Goal: Register for event/course

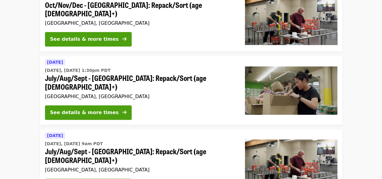
scroll to position [149, 0]
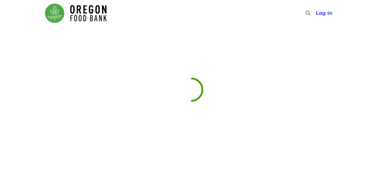
click at [95, 157] on div at bounding box center [191, 123] width 382 height 179
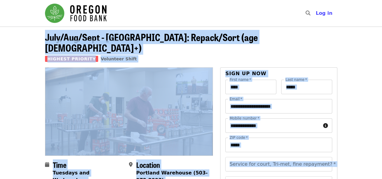
click at [362, 40] on header "July/Aug/Sept - [GEOGRAPHIC_DATA]: Repack/Sort (age [DEMOGRAPHIC_DATA]+) Highes…" at bounding box center [191, 47] width 382 height 41
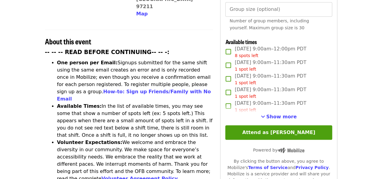
scroll to position [212, 0]
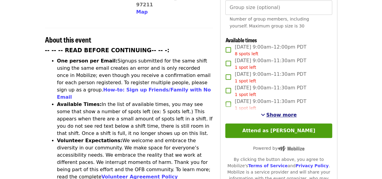
click at [278, 114] on span "Show more" at bounding box center [282, 115] width 31 height 6
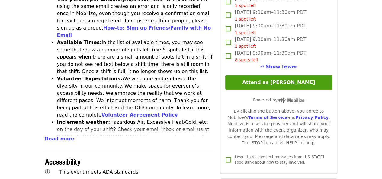
scroll to position [0, 0]
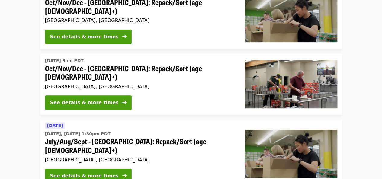
scroll to position [76, 0]
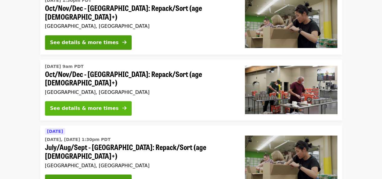
click at [95, 105] on div "See details & more times" at bounding box center [84, 108] width 69 height 7
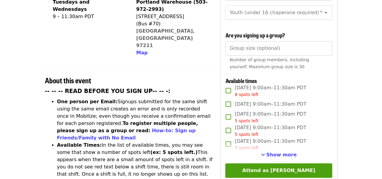
scroll to position [172, 0]
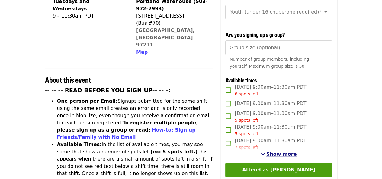
click at [275, 151] on span "Show more" at bounding box center [282, 154] width 31 height 6
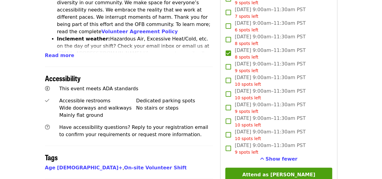
scroll to position [369, 0]
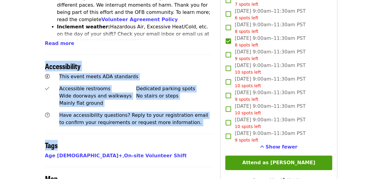
drag, startPoint x: 3, startPoint y: 31, endPoint x: 190, endPoint y: 119, distance: 206.7
click at [190, 119] on article "Oct/Nov/Dec - [GEOGRAPHIC_DATA]: Repack/Sort (age [DEMOGRAPHIC_DATA]+) Highest …" at bounding box center [191, 7] width 382 height 700
click at [190, 141] on h2 "Tags" at bounding box center [129, 145] width 168 height 9
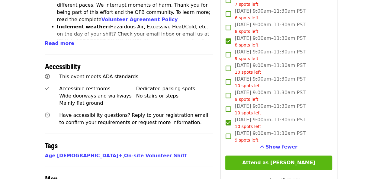
click at [283, 162] on button "Attend as [PERSON_NAME]" at bounding box center [278, 163] width 107 height 15
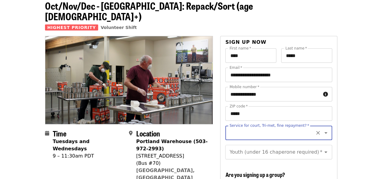
scroll to position [28, 0]
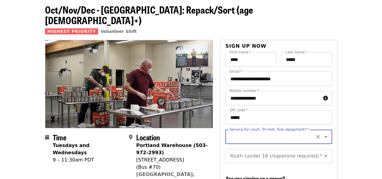
click at [323, 133] on icon "Open" at bounding box center [326, 136] width 7 height 7
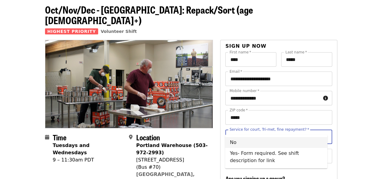
click at [236, 142] on li "No" at bounding box center [276, 142] width 102 height 11
type input "**"
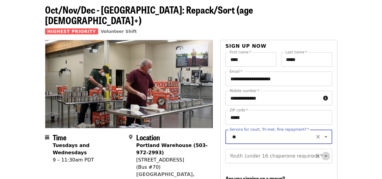
click at [323, 153] on icon "Open" at bounding box center [326, 156] width 7 height 7
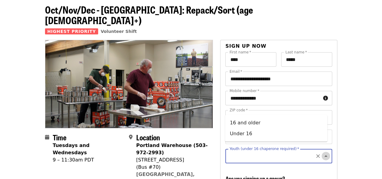
click at [323, 153] on icon "Close" at bounding box center [326, 156] width 7 height 7
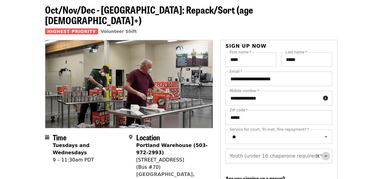
click at [325, 156] on icon "Open" at bounding box center [326, 157] width 3 height 2
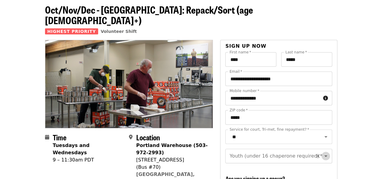
click at [323, 153] on icon "Open" at bounding box center [326, 156] width 7 height 7
click at [240, 151] on input "Youth (under 16 chaperone required)   *" at bounding box center [271, 156] width 82 height 11
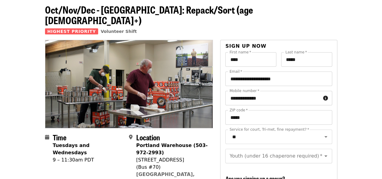
click at [316, 155] on icon "Clear" at bounding box center [318, 157] width 4 height 4
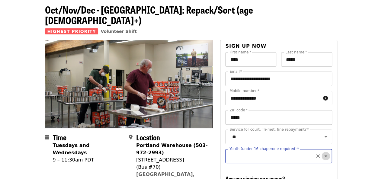
click at [323, 153] on icon "Open" at bounding box center [326, 156] width 7 height 7
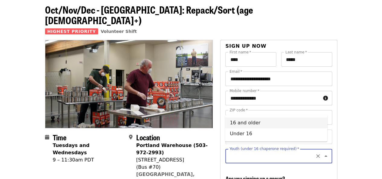
click at [260, 122] on li "16 and older" at bounding box center [276, 123] width 102 height 11
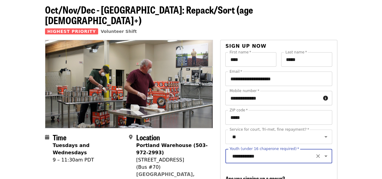
type input "**********"
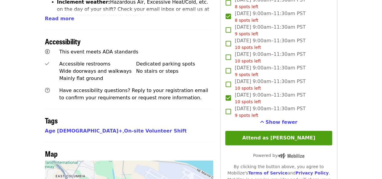
scroll to position [423, 0]
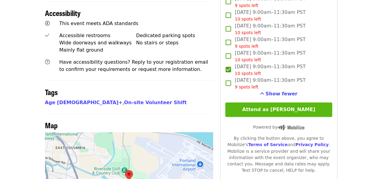
click at [296, 108] on button "Attend as [PERSON_NAME]" at bounding box center [278, 109] width 107 height 15
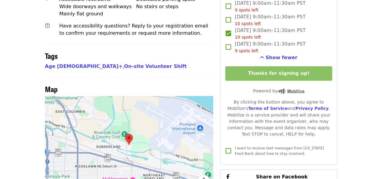
scroll to position [479, 0]
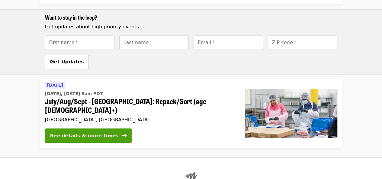
scroll to position [76, 0]
